Goal: Transaction & Acquisition: Subscribe to service/newsletter

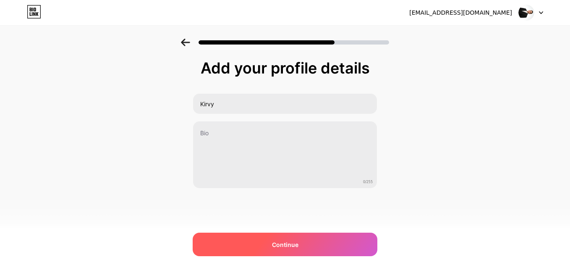
click at [312, 236] on div "Continue" at bounding box center [285, 245] width 185 height 24
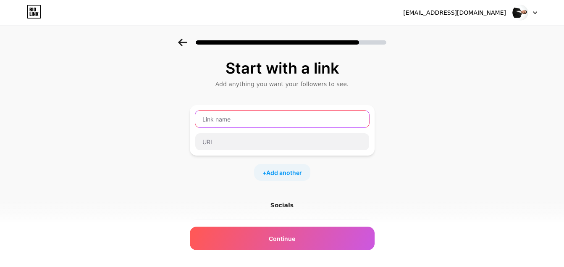
click at [273, 121] on input "text" at bounding box center [282, 118] width 174 height 17
click at [262, 117] on input "text" at bounding box center [282, 118] width 174 height 17
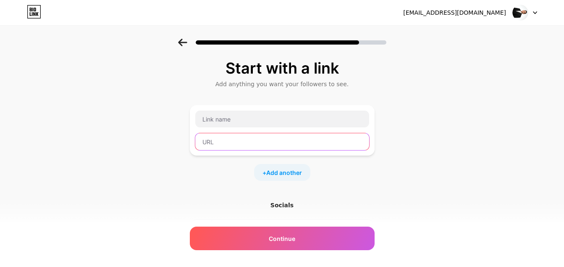
click at [256, 137] on input "text" at bounding box center [282, 141] width 174 height 17
paste input "https://www.canva.com/design/DAGycigQCOo/Aaljmluk4l1Vf46uXWH8mg/edit?category=t…"
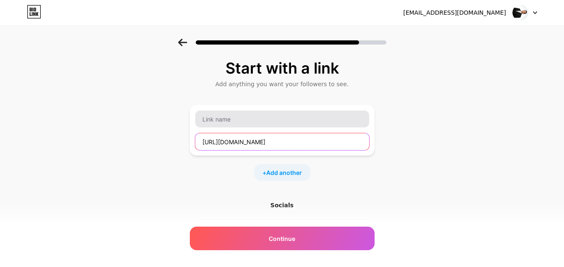
type input "https://www.canva.com/design/DAGycigQCOo/Aaljmluk4l1Vf46uXWH8mg/edit?category=t…"
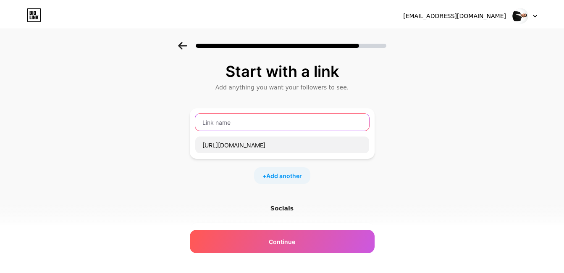
scroll to position [0, 0]
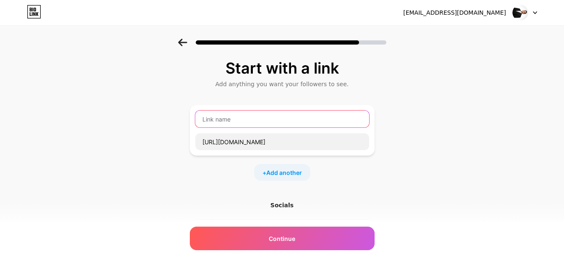
click at [257, 122] on input "text" at bounding box center [282, 118] width 174 height 17
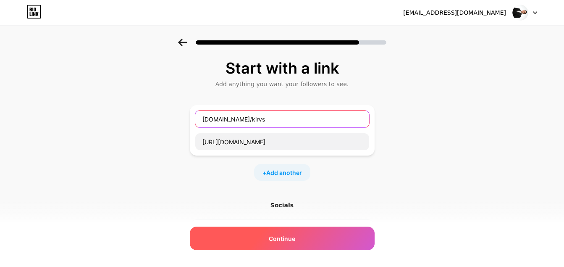
type input "bio.link/kirvs"
click at [301, 239] on div "Continue" at bounding box center [282, 238] width 185 height 24
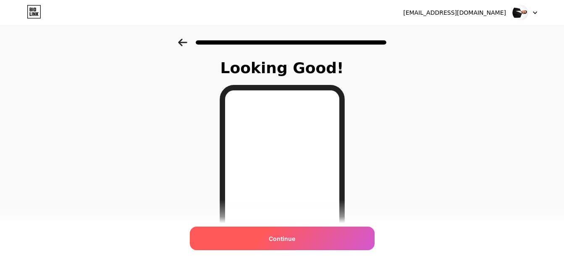
click at [314, 234] on div "Continue" at bounding box center [282, 238] width 185 height 24
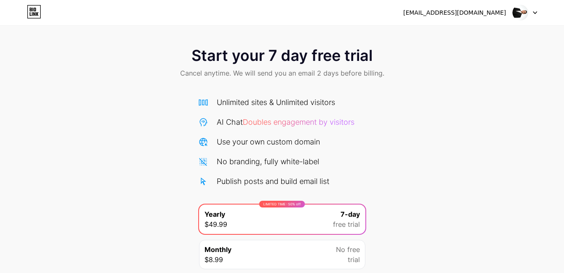
click at [522, 15] on img at bounding box center [520, 13] width 16 height 16
click at [522, 14] on img at bounding box center [520, 13] width 16 height 16
click at [37, 11] on icon at bounding box center [34, 11] width 14 height 13
click at [28, 8] on icon at bounding box center [34, 11] width 14 height 13
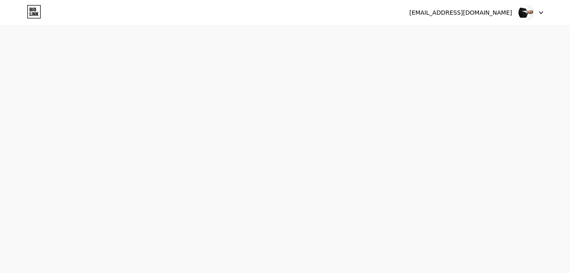
click at [535, 13] on div at bounding box center [531, 12] width 24 height 15
click at [508, 34] on li "Logout" at bounding box center [491, 34] width 104 height 23
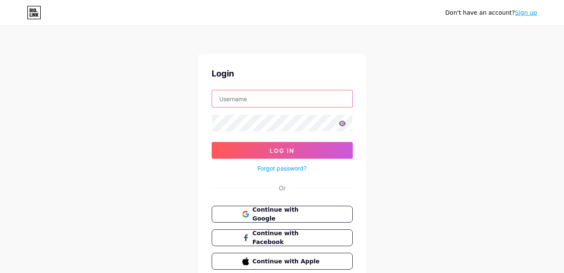
click at [275, 102] on input "text" at bounding box center [282, 98] width 140 height 17
type input "[EMAIL_ADDRESS][DOMAIN_NAME]"
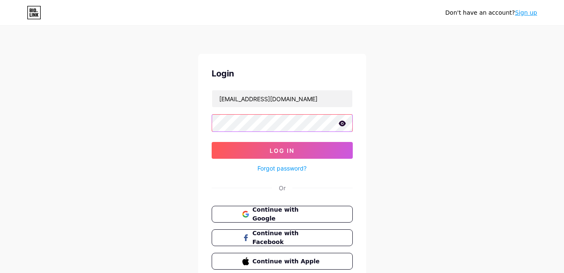
click at [212, 142] on button "Log In" at bounding box center [282, 150] width 141 height 17
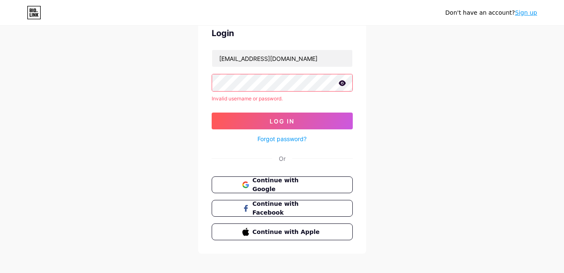
scroll to position [39, 0]
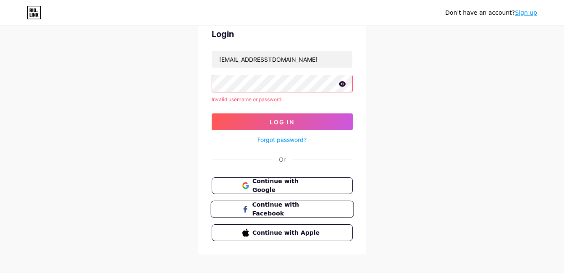
click at [321, 211] on span "Continue with Facebook" at bounding box center [287, 209] width 70 height 18
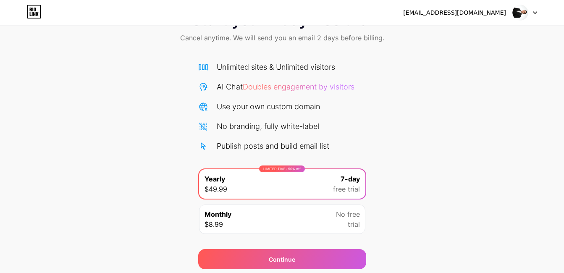
scroll to position [20, 0]
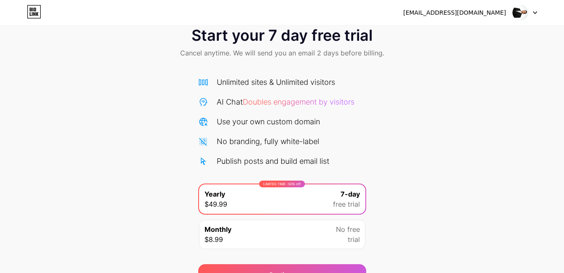
click at [535, 10] on div at bounding box center [525, 12] width 24 height 15
drag, startPoint x: 533, startPoint y: 12, endPoint x: 523, endPoint y: 13, distance: 9.7
click at [532, 13] on div at bounding box center [525, 12] width 24 height 15
click at [523, 13] on img at bounding box center [520, 13] width 16 height 16
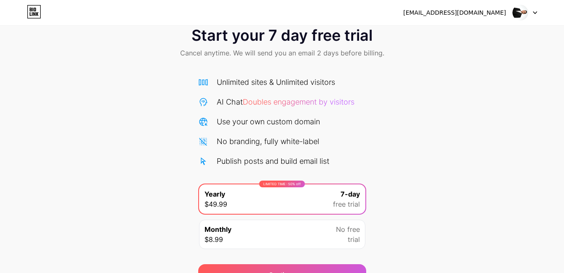
click at [30, 8] on icon at bounding box center [34, 11] width 14 height 13
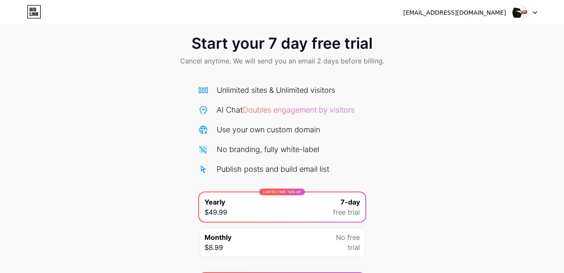
scroll to position [7, 0]
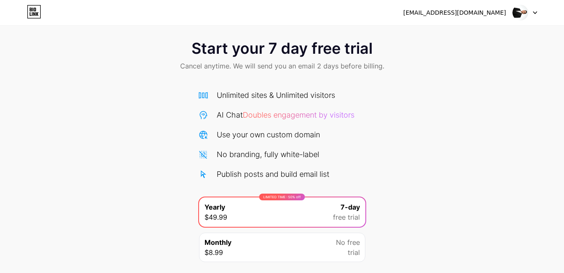
click at [519, 15] on img at bounding box center [520, 13] width 16 height 16
click at [520, 13] on img at bounding box center [520, 13] width 16 height 16
click at [467, 35] on li "Logout" at bounding box center [485, 34] width 104 height 23
click at [445, 33] on li "Logout" at bounding box center [485, 34] width 104 height 23
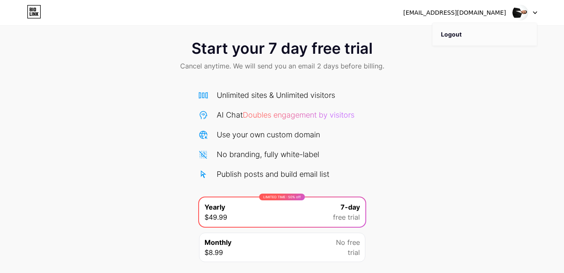
click at [471, 36] on li "Logout" at bounding box center [485, 34] width 104 height 23
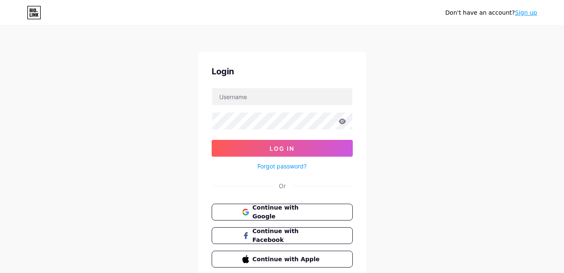
scroll to position [37, 0]
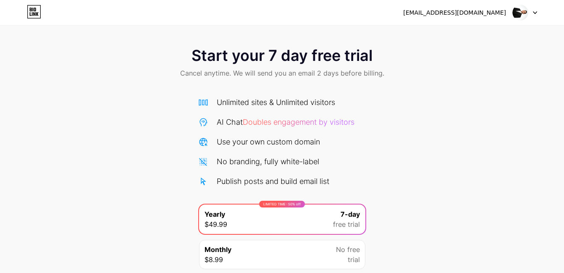
click at [533, 13] on icon at bounding box center [535, 12] width 4 height 3
click at [534, 13] on icon at bounding box center [535, 12] width 4 height 3
click at [461, 14] on div "[EMAIL_ADDRESS][DOMAIN_NAME]" at bounding box center [454, 12] width 103 height 9
click at [460, 14] on div "[EMAIL_ADDRESS][DOMAIN_NAME]" at bounding box center [454, 12] width 103 height 9
click at [453, 14] on div "[EMAIL_ADDRESS][DOMAIN_NAME]" at bounding box center [454, 12] width 103 height 9
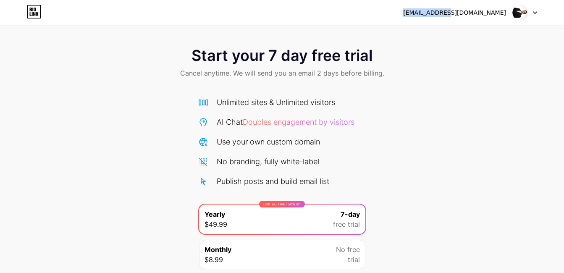
click at [453, 14] on div "[EMAIL_ADDRESS][DOMAIN_NAME]" at bounding box center [454, 12] width 103 height 9
click at [409, 132] on div "Start your 7 day free trial Cancel anytime. We will send you an email 2 days be…" at bounding box center [282, 172] width 564 height 266
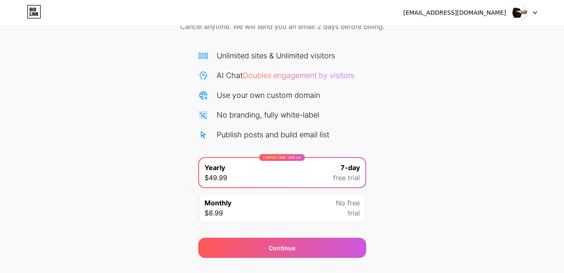
scroll to position [65, 0]
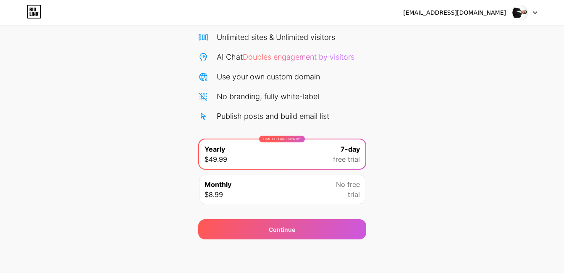
click at [36, 12] on icon at bounding box center [34, 11] width 14 height 13
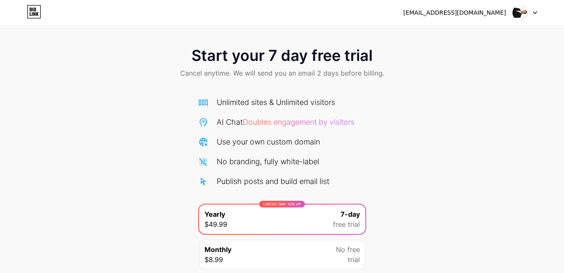
click at [37, 14] on icon at bounding box center [37, 14] width 3 height 4
click at [535, 13] on icon at bounding box center [534, 13] width 3 height 2
click at [393, 132] on div "Start your 7 day free trial Cancel anytime. We will send you an email 2 days be…" at bounding box center [282, 172] width 564 height 266
drag, startPoint x: 328, startPoint y: 165, endPoint x: 208, endPoint y: 163, distance: 120.1
click at [208, 163] on div "No branding, fully white-label" at bounding box center [282, 161] width 168 height 11
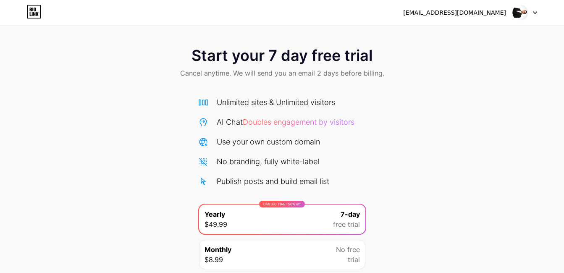
drag, startPoint x: 208, startPoint y: 163, endPoint x: 317, endPoint y: 111, distance: 121.1
click at [317, 111] on div "Unlimited sites & Unlimited visitors AI Chat Doubles engagement by visitors Use…" at bounding box center [282, 142] width 168 height 90
click at [33, 19] on link at bounding box center [34, 12] width 14 height 15
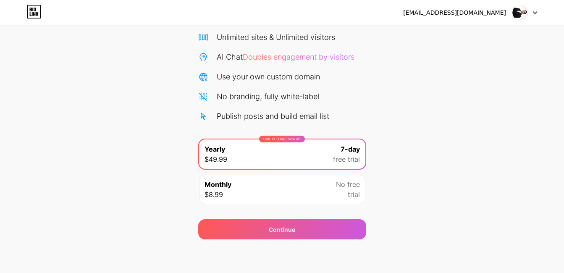
click at [287, 195] on div "Monthly $8.99 No free trial" at bounding box center [282, 189] width 166 height 29
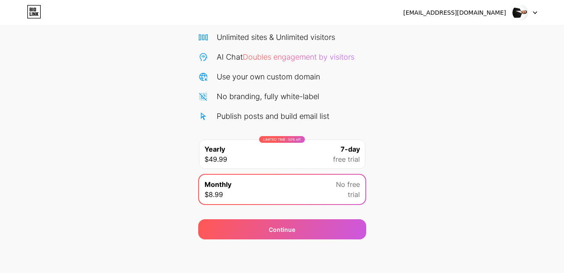
click at [291, 162] on div "LIMITED TIME : 50% off Yearly $49.99 7-day free trial" at bounding box center [282, 153] width 166 height 29
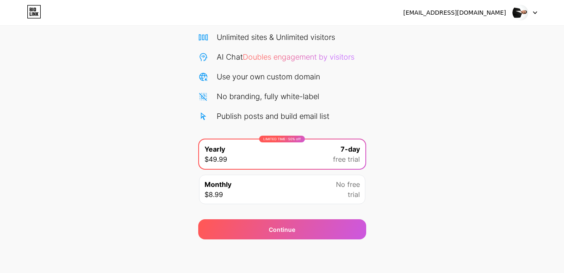
scroll to position [0, 0]
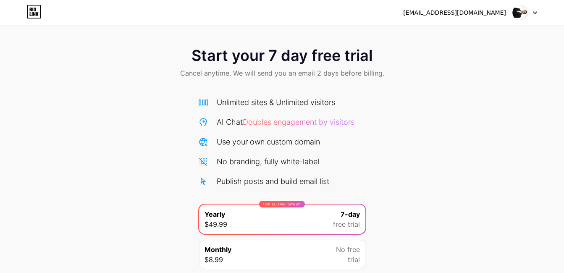
click at [367, 52] on span "Start your 7 day free trial" at bounding box center [281, 55] width 181 height 17
click at [173, 89] on div "Start your 7 day free trial Cancel anytime. We will send you an email 2 days be…" at bounding box center [282, 172] width 564 height 266
click at [179, 87] on div "Start your 7 day free trial Cancel anytime. We will send you an email 2 days be…" at bounding box center [282, 64] width 564 height 50
